Goal: Book appointment/travel/reservation

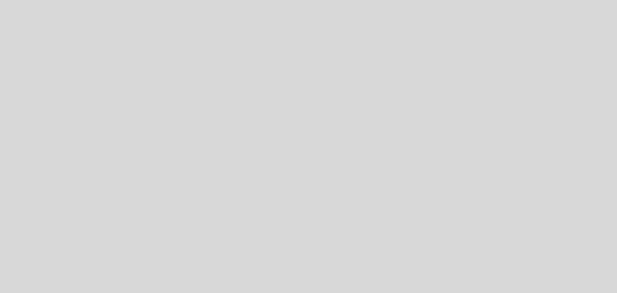
select select "es"
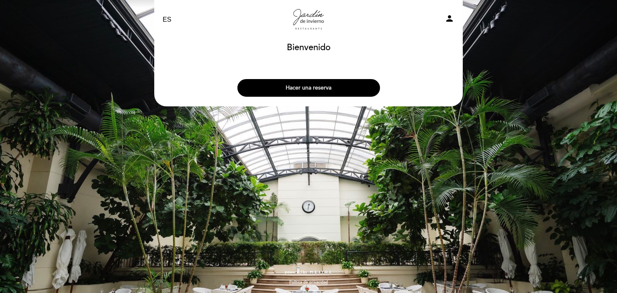
click at [303, 92] on button "Hacer una reserva" at bounding box center [308, 88] width 143 height 18
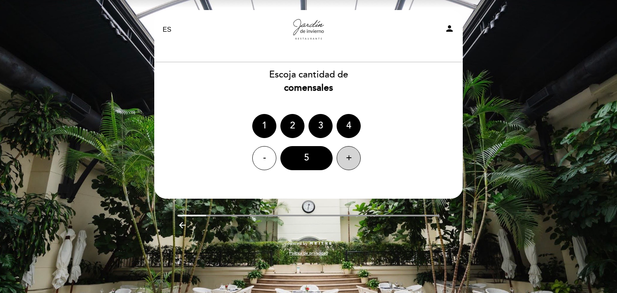
click at [347, 158] on div "+" at bounding box center [349, 158] width 24 height 24
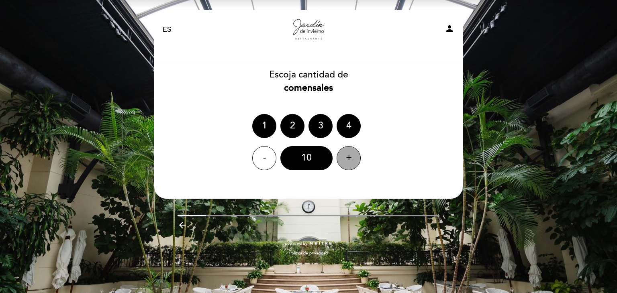
click at [347, 158] on div "+" at bounding box center [349, 158] width 24 height 24
click at [387, 157] on div "- 11 +" at bounding box center [308, 158] width 309 height 24
click at [310, 161] on div "11" at bounding box center [306, 158] width 52 height 24
